Goal: Transaction & Acquisition: Purchase product/service

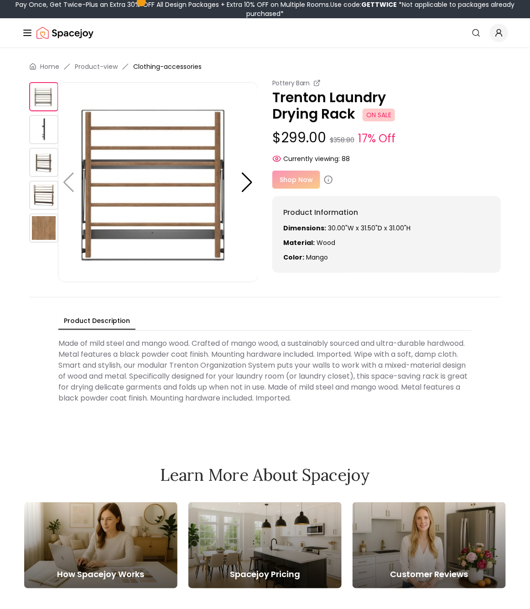
click at [51, 190] on img at bounding box center [43, 195] width 29 height 29
